Goal: Check status: Check status

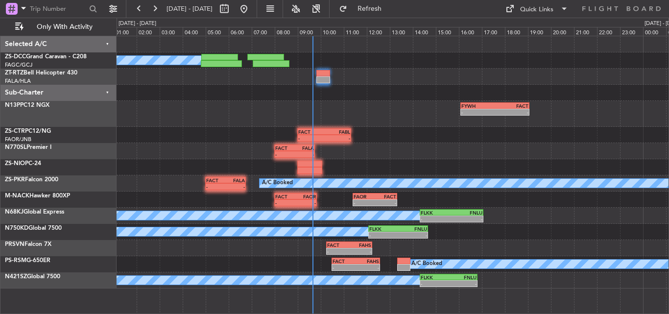
click at [426, 131] on div "- - FACT 09:00 Z FABL 11:20 Z" at bounding box center [393, 135] width 552 height 16
click at [377, 3] on button "Refresh" at bounding box center [364, 9] width 59 height 16
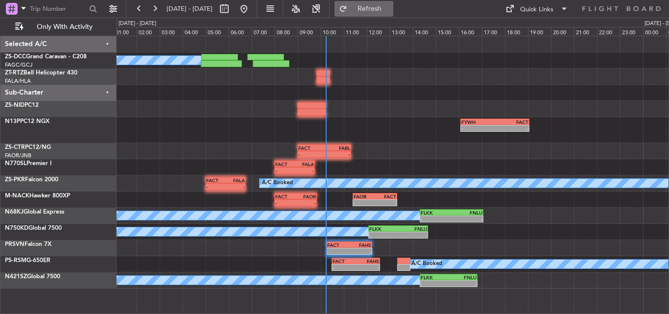
click at [385, 9] on span "Refresh" at bounding box center [369, 8] width 41 height 7
click at [149, 12] on button at bounding box center [155, 9] width 16 height 16
click at [149, 11] on button at bounding box center [155, 9] width 16 height 16
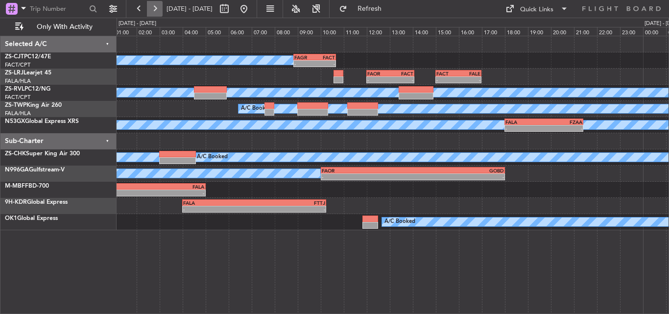
click at [155, 11] on button at bounding box center [155, 9] width 16 height 16
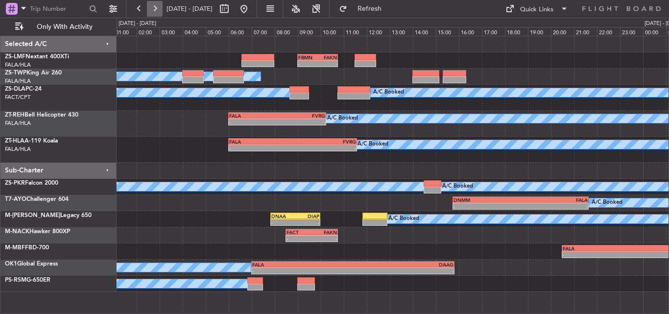
click at [155, 11] on button at bounding box center [155, 9] width 16 height 16
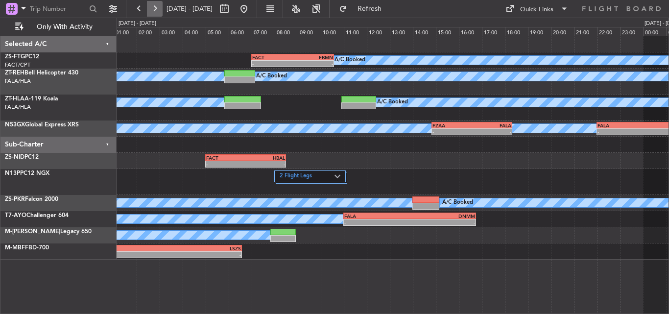
click at [155, 11] on button at bounding box center [155, 9] width 16 height 16
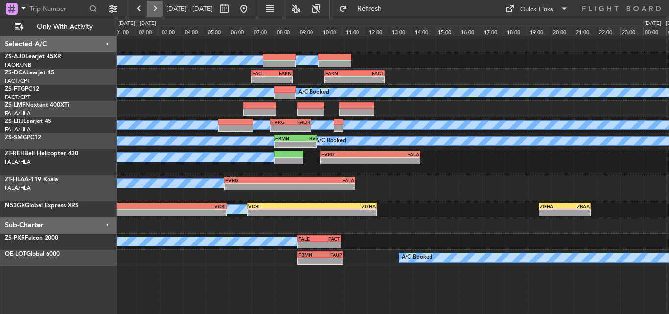
click at [158, 7] on button at bounding box center [155, 9] width 16 height 16
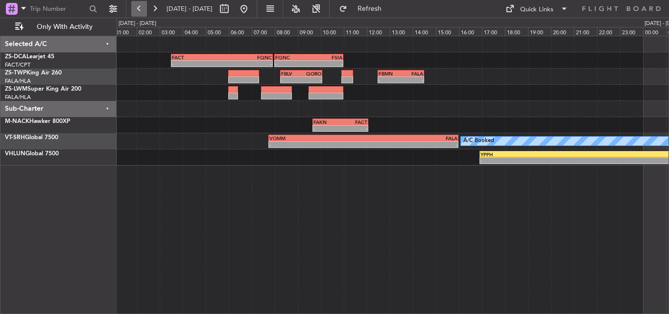
click at [135, 10] on button at bounding box center [139, 9] width 16 height 16
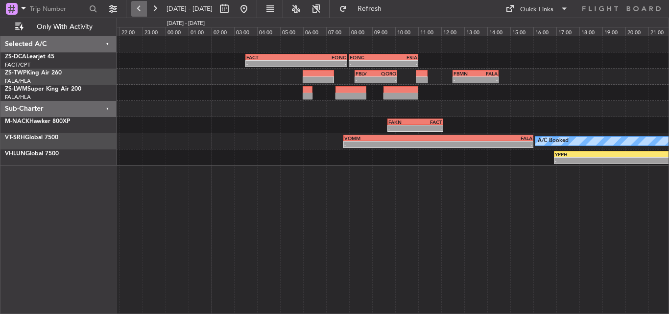
click at [135, 10] on button at bounding box center [139, 9] width 16 height 16
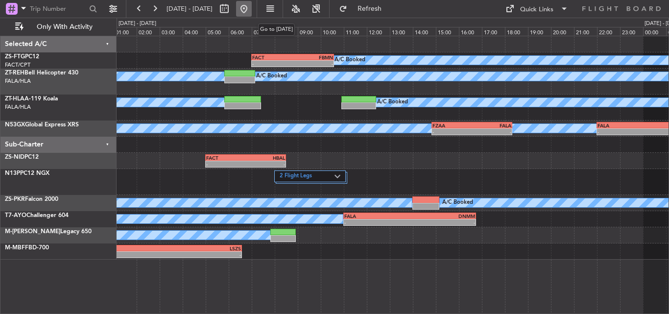
click at [252, 8] on button at bounding box center [244, 9] width 16 height 16
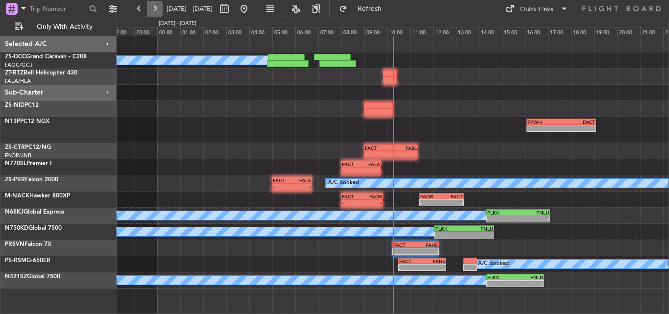
click at [152, 11] on button at bounding box center [155, 9] width 16 height 16
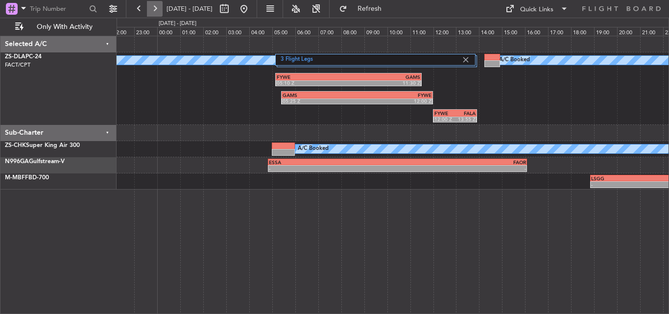
click at [153, 11] on button at bounding box center [155, 9] width 16 height 16
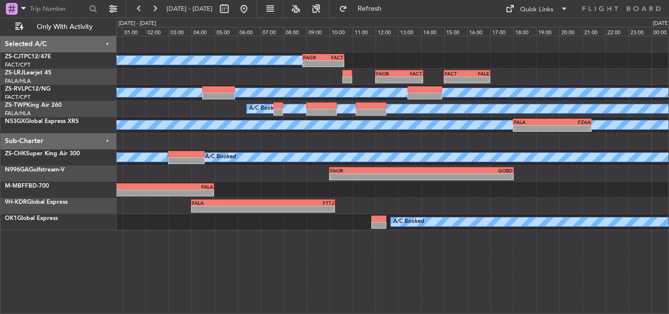
click at [285, 85] on div "A/C Booked FAGR 08:50 Z FACT 10:40 Z - - FAOR 12:00 Z FACT 14:05 Z - - - - FACT…" at bounding box center [393, 133] width 552 height 194
click at [252, 8] on button at bounding box center [244, 9] width 16 height 16
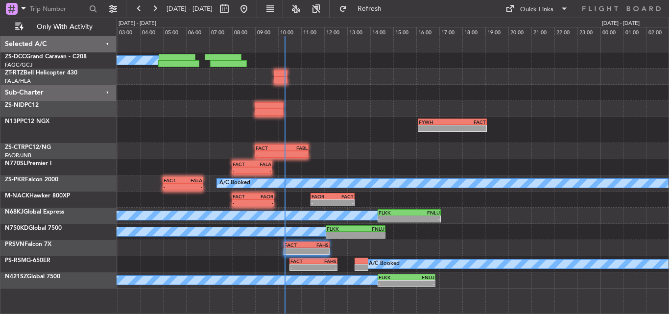
click at [221, 135] on div "FYWH 16:05 Z FACT 19:05 Z - -" at bounding box center [393, 130] width 552 height 26
click at [149, 8] on button at bounding box center [155, 9] width 16 height 16
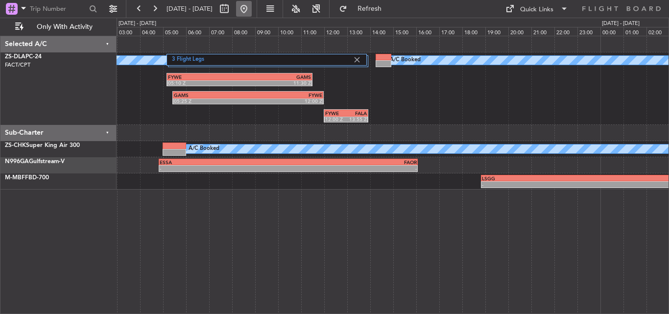
click at [252, 9] on button at bounding box center [244, 9] width 16 height 16
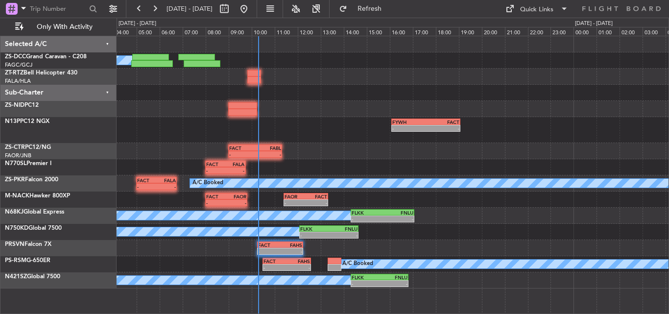
click at [153, 139] on div "FYWH 16:05 Z FACT 19:05 Z - -" at bounding box center [393, 130] width 552 height 26
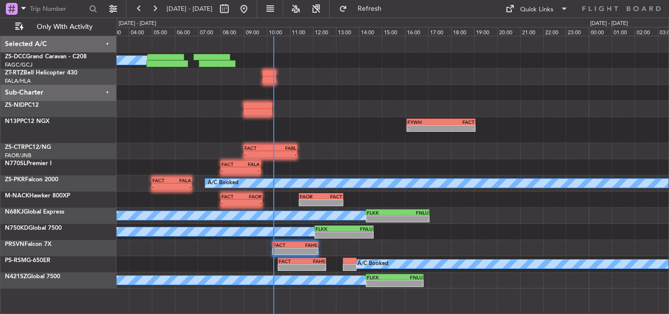
click at [222, 131] on div "FYWH 16:05 Z FACT 19:05 Z - -" at bounding box center [393, 130] width 552 height 26
